Goal: Task Accomplishment & Management: Manage account settings

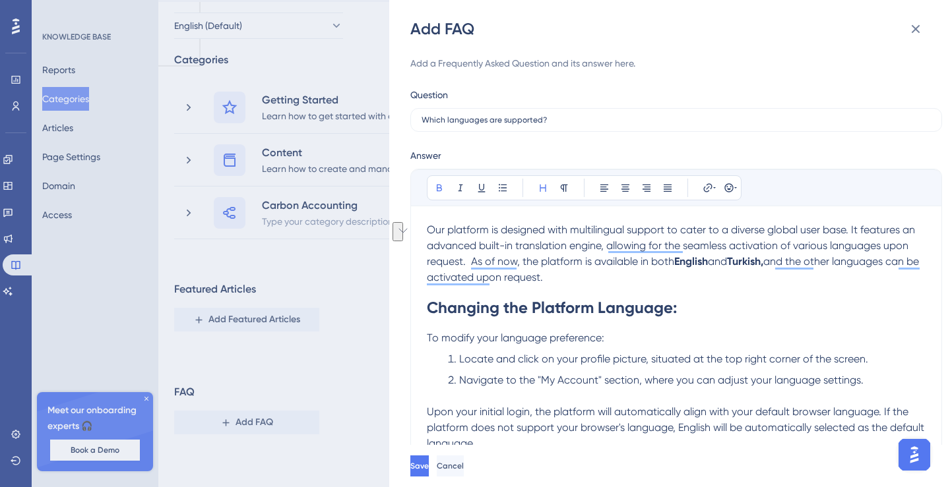
scroll to position [163, 0]
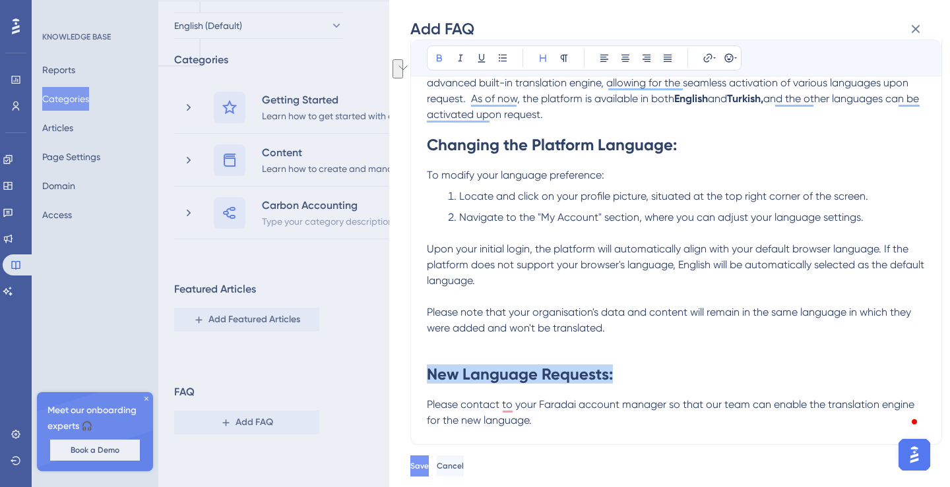
click at [429, 466] on button "Save" at bounding box center [419, 466] width 18 height 21
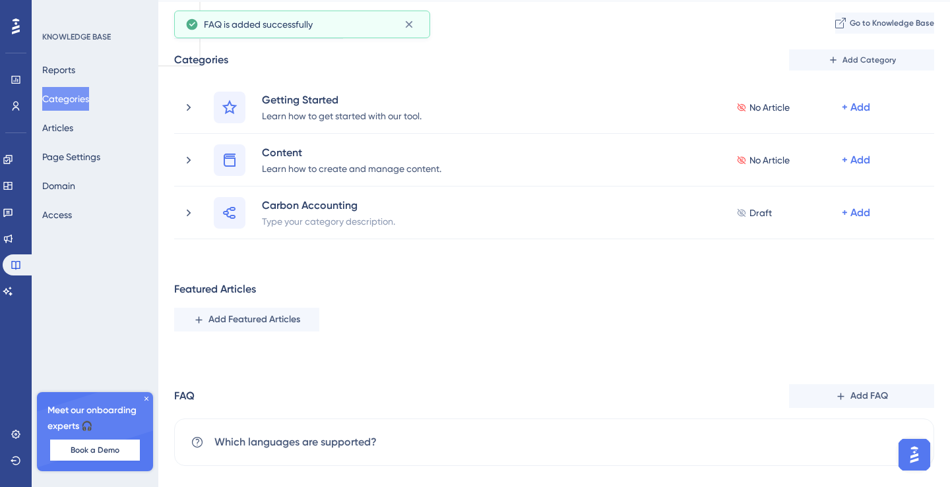
scroll to position [56, 0]
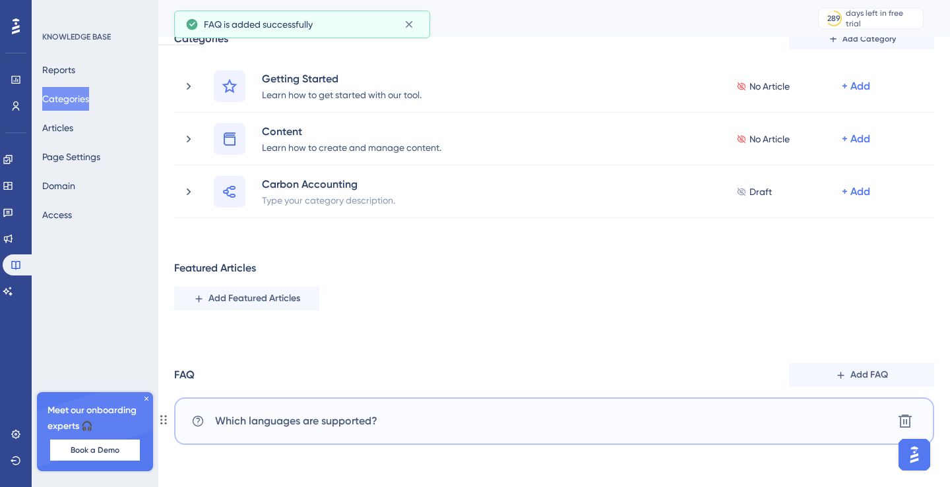
click at [421, 419] on div "Which languages are supported? [GEOGRAPHIC_DATA]" at bounding box center [554, 421] width 760 height 47
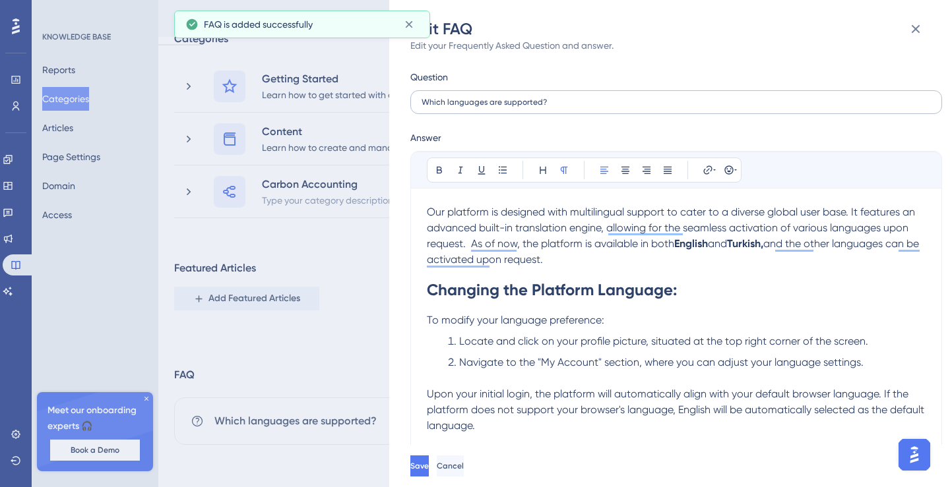
scroll to position [18, 0]
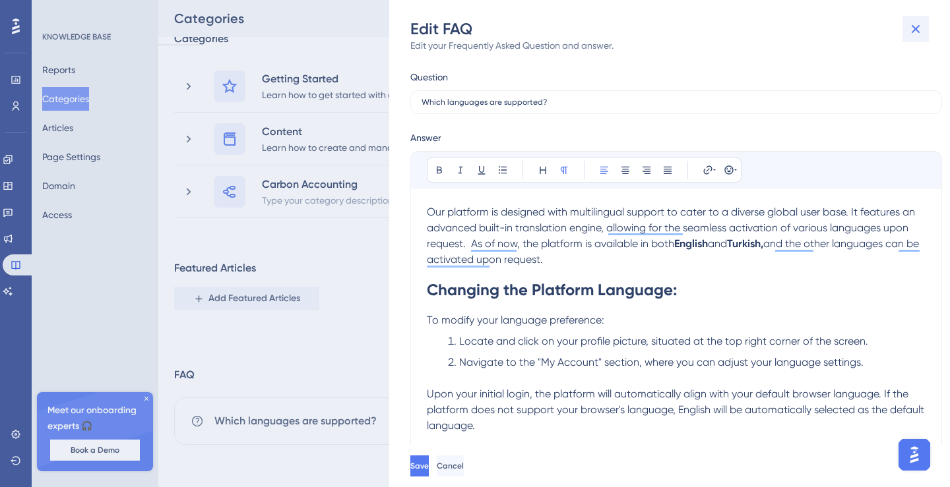
click at [917, 31] on icon at bounding box center [916, 29] width 9 height 9
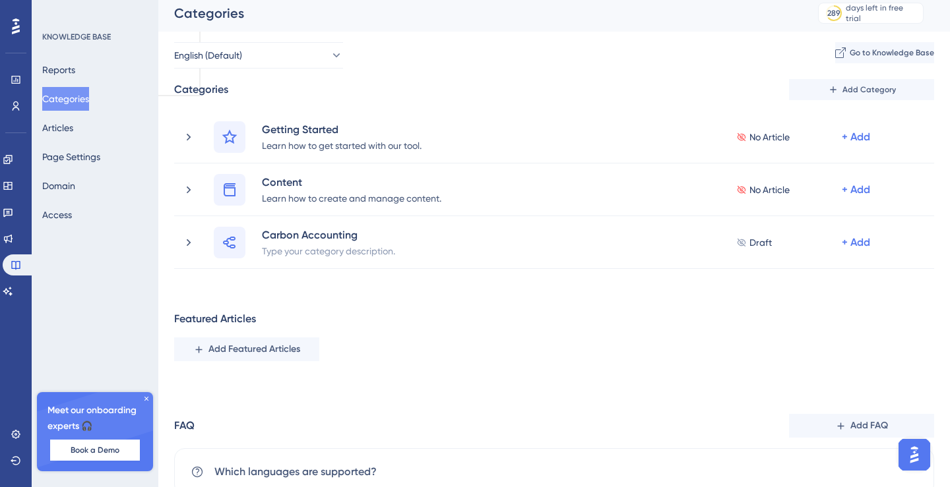
scroll to position [0, 0]
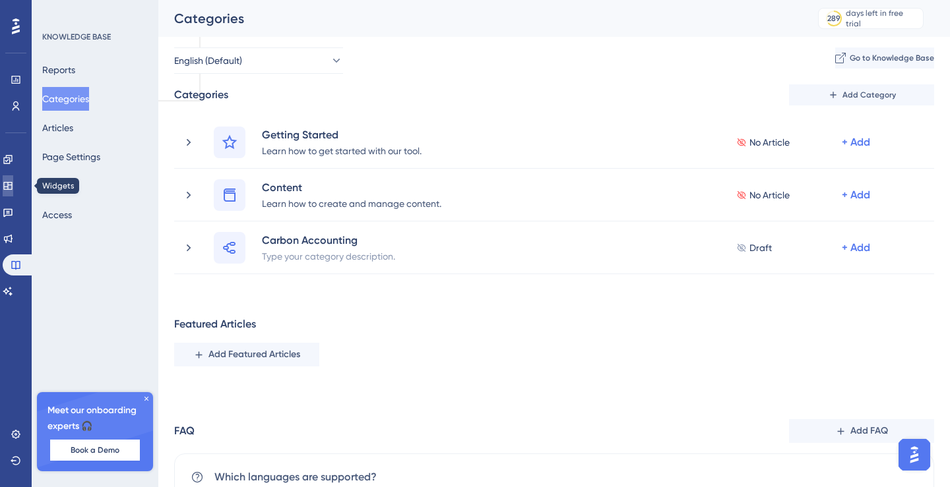
click at [13, 191] on icon at bounding box center [8, 186] width 11 height 11
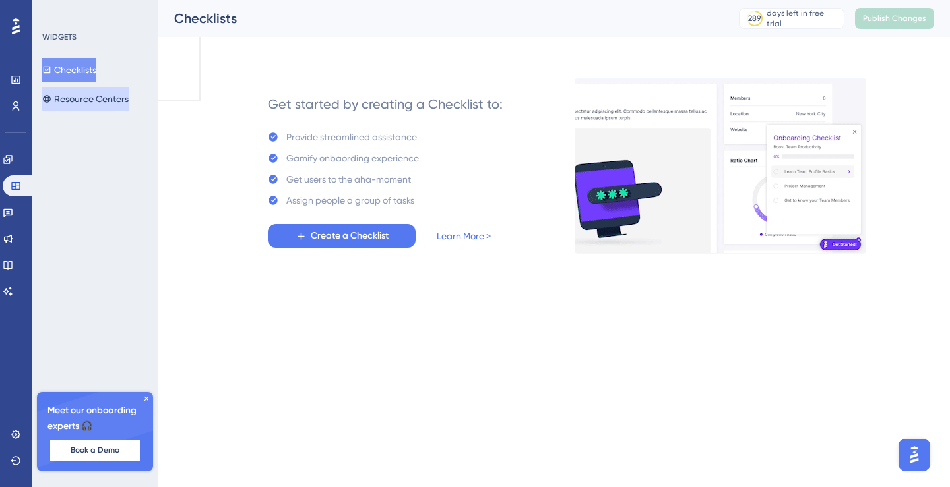
click at [102, 95] on button "Resource Centers" at bounding box center [85, 99] width 86 height 24
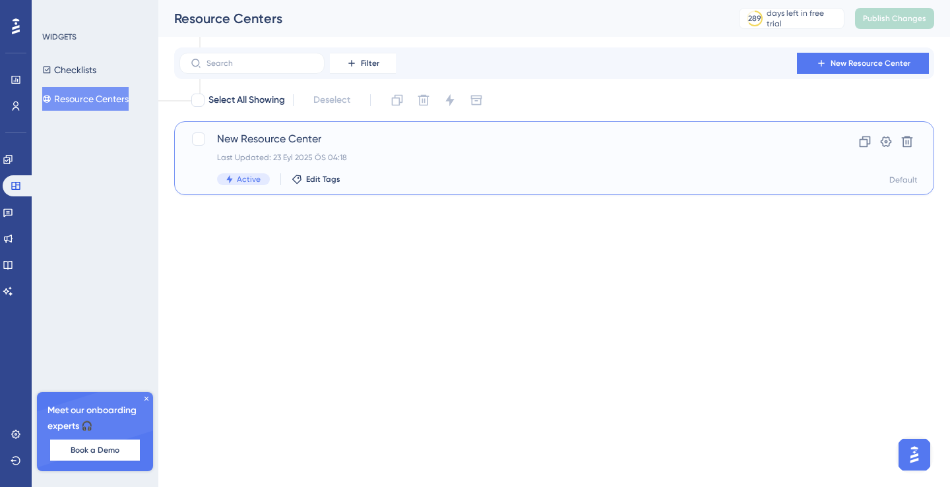
click at [342, 150] on div "New Resource Center Last Updated: 23 Eyl 2025 ÖS 04:18 Active Edit Tags" at bounding box center [501, 158] width 569 height 54
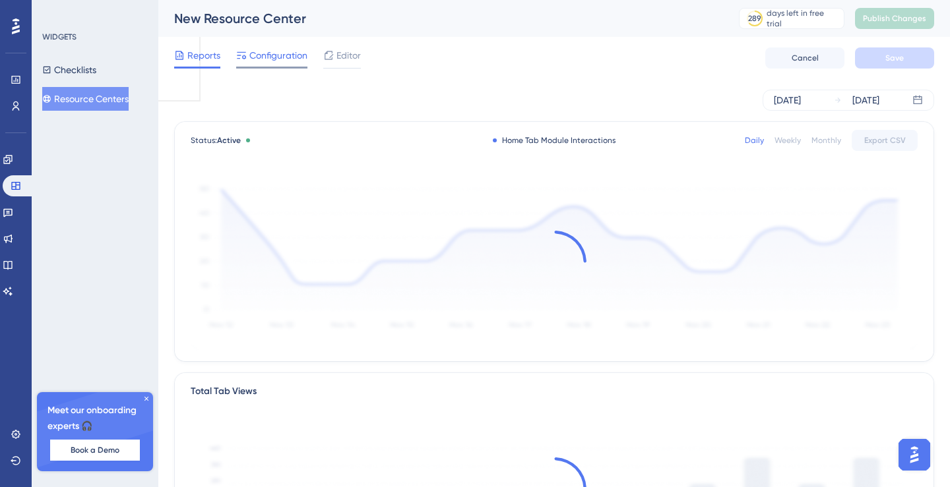
click at [277, 52] on span "Configuration" at bounding box center [278, 55] width 58 height 16
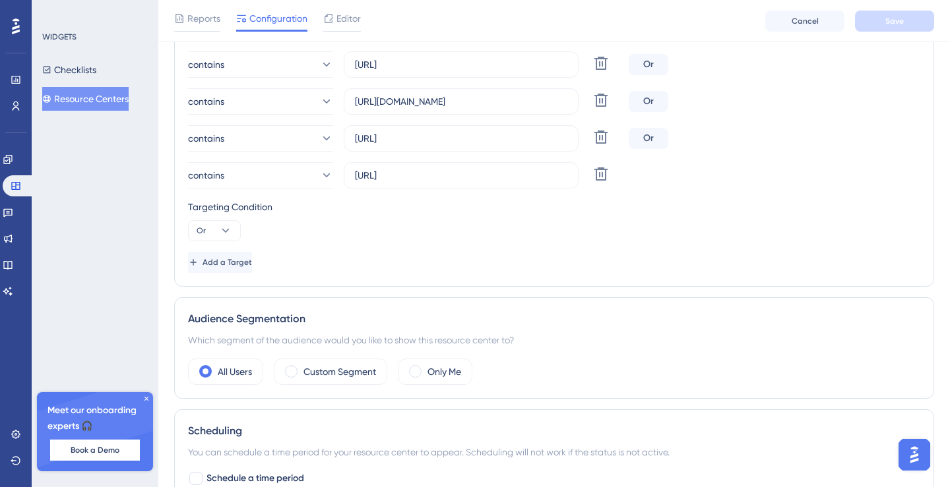
scroll to position [627, 0]
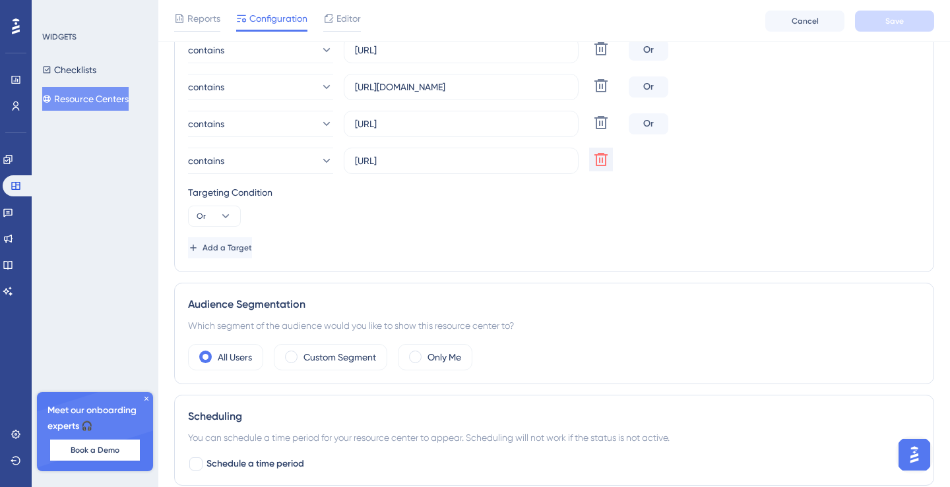
click at [608, 156] on icon at bounding box center [601, 160] width 16 height 16
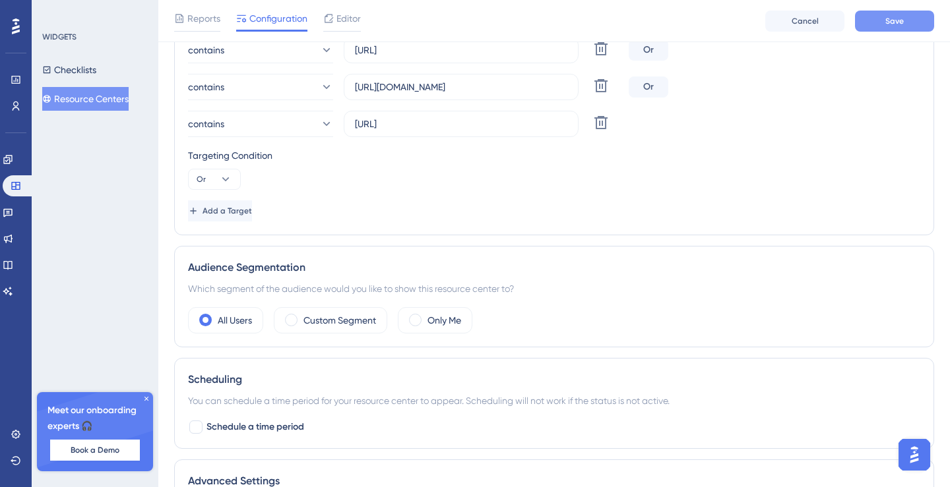
click at [908, 20] on button "Save" at bounding box center [894, 21] width 79 height 21
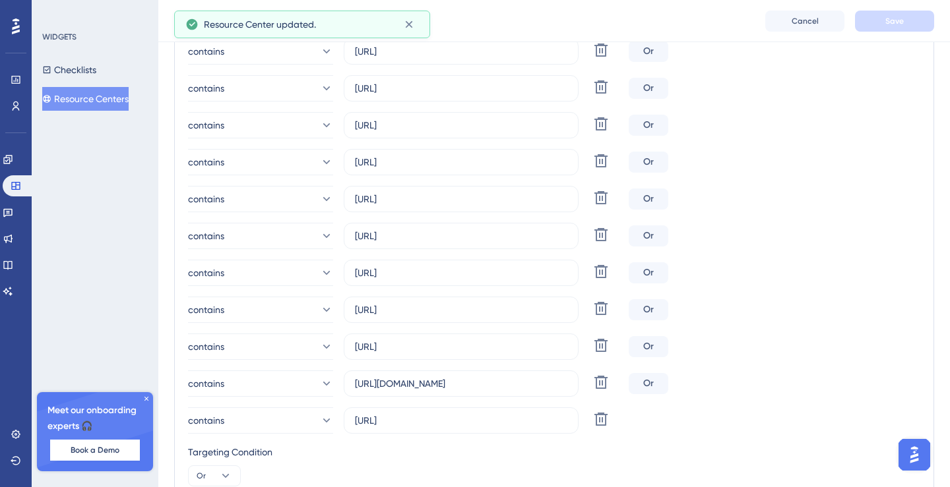
scroll to position [0, 0]
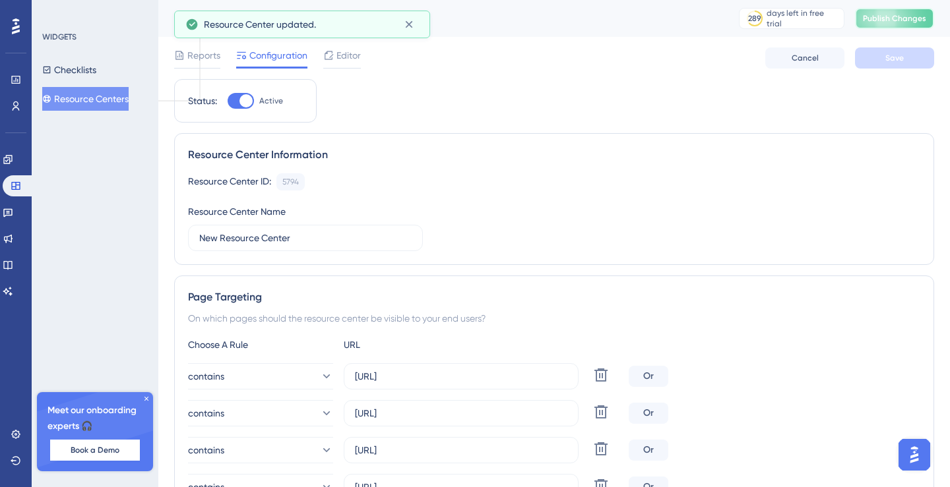
click at [888, 21] on span "Publish Changes" at bounding box center [894, 18] width 63 height 11
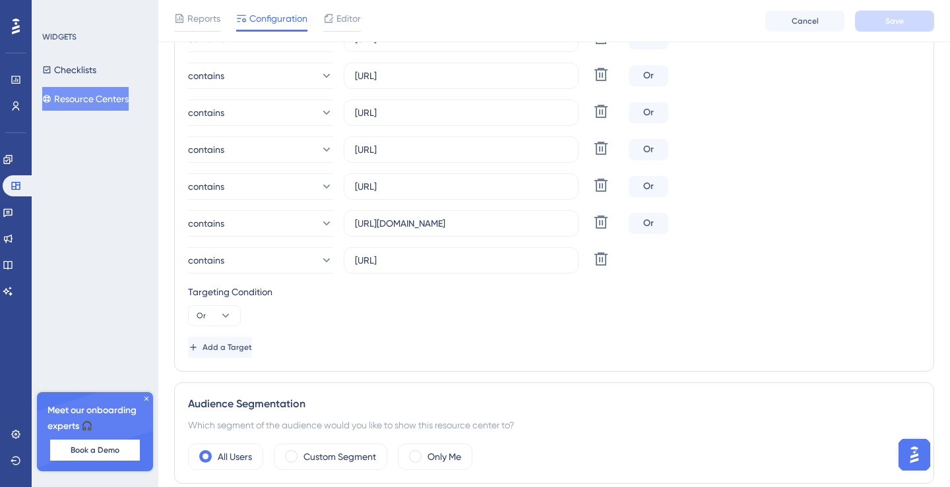
scroll to position [528, 0]
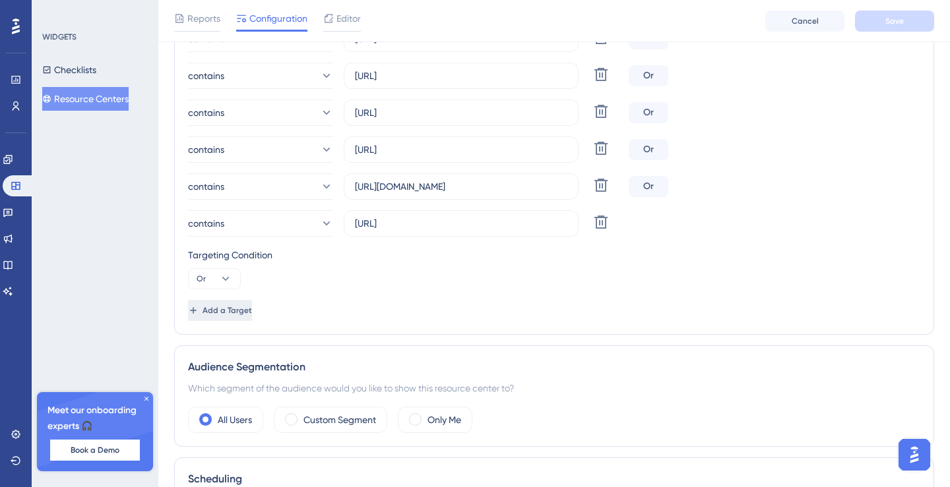
click at [252, 304] on button "Add a Target" at bounding box center [220, 310] width 64 height 21
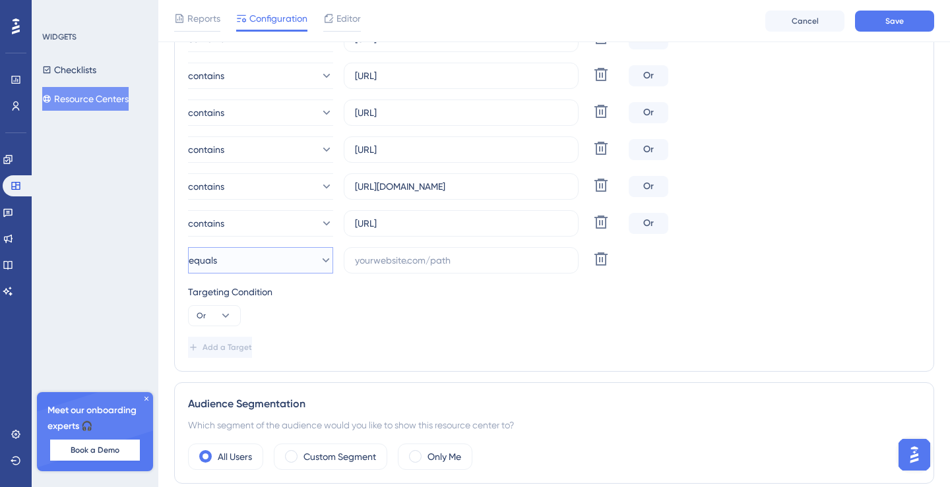
click at [272, 270] on button "equals" at bounding box center [260, 260] width 145 height 26
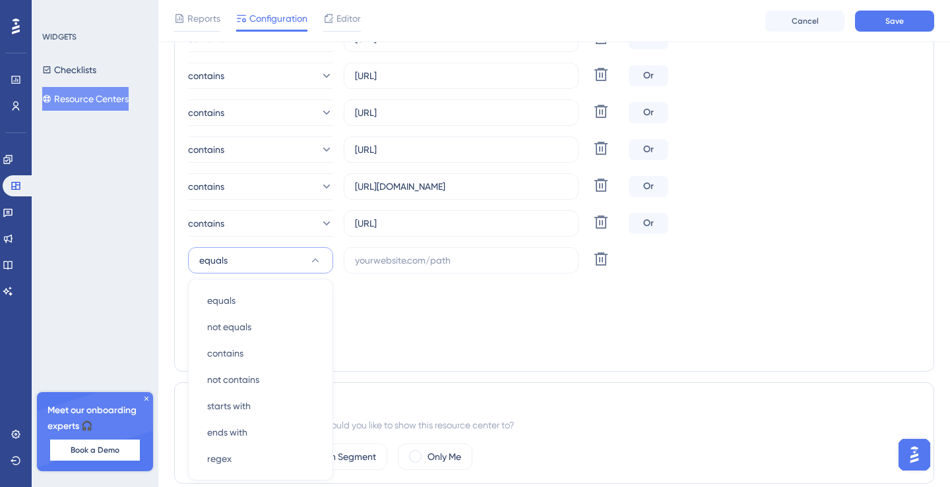
scroll to position [664, 0]
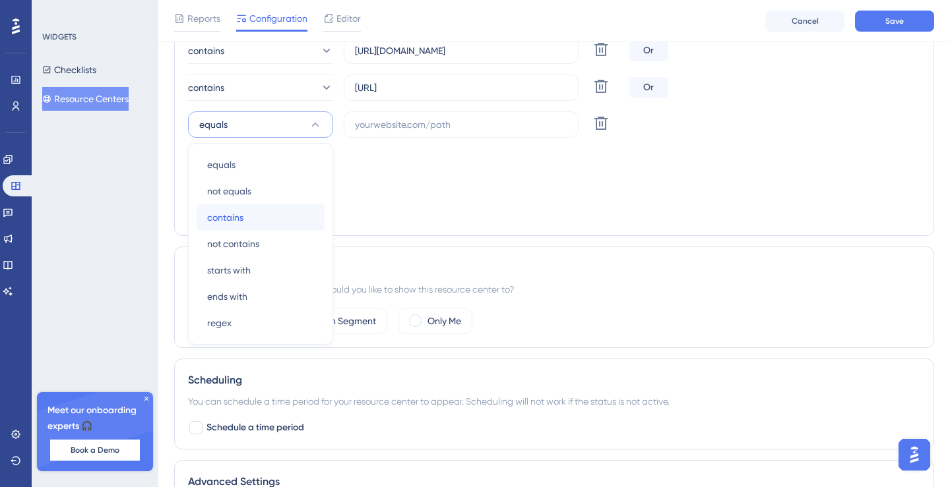
click at [274, 214] on div "contains contains" at bounding box center [260, 217] width 107 height 26
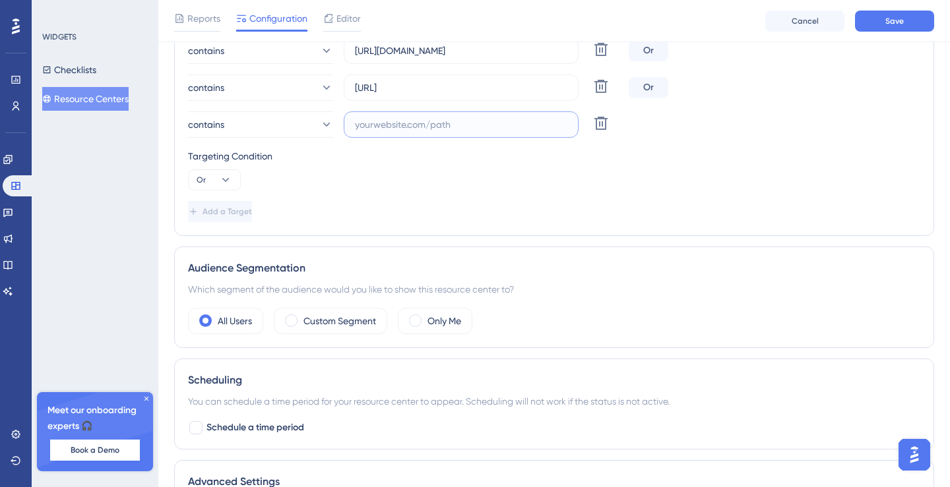
click at [402, 121] on input "text" at bounding box center [461, 124] width 212 height 15
paste input "[URL]"
type input "[URL]"
click at [524, 183] on div "Targeting Condition Or" at bounding box center [554, 169] width 732 height 42
click at [906, 22] on button "Save" at bounding box center [894, 21] width 79 height 21
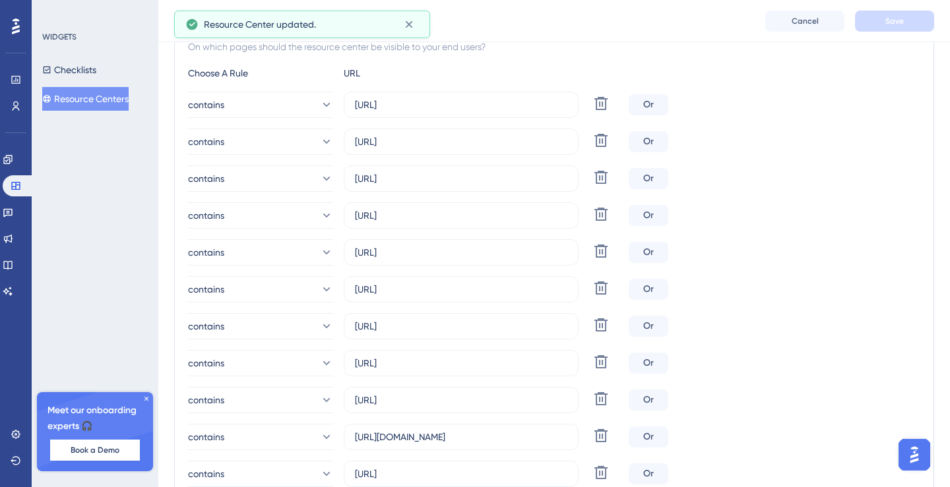
scroll to position [0, 0]
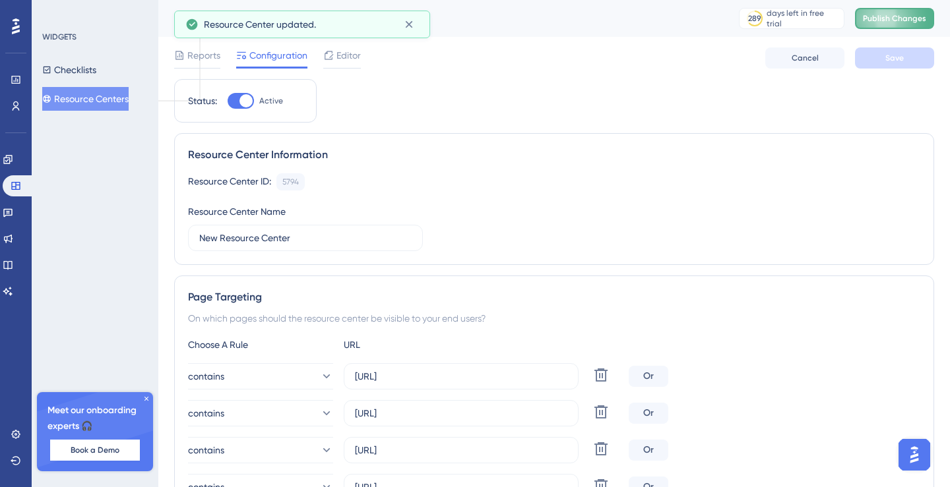
click at [900, 11] on button "Publish Changes" at bounding box center [894, 18] width 79 height 21
